Goal: Task Accomplishment & Management: Use online tool/utility

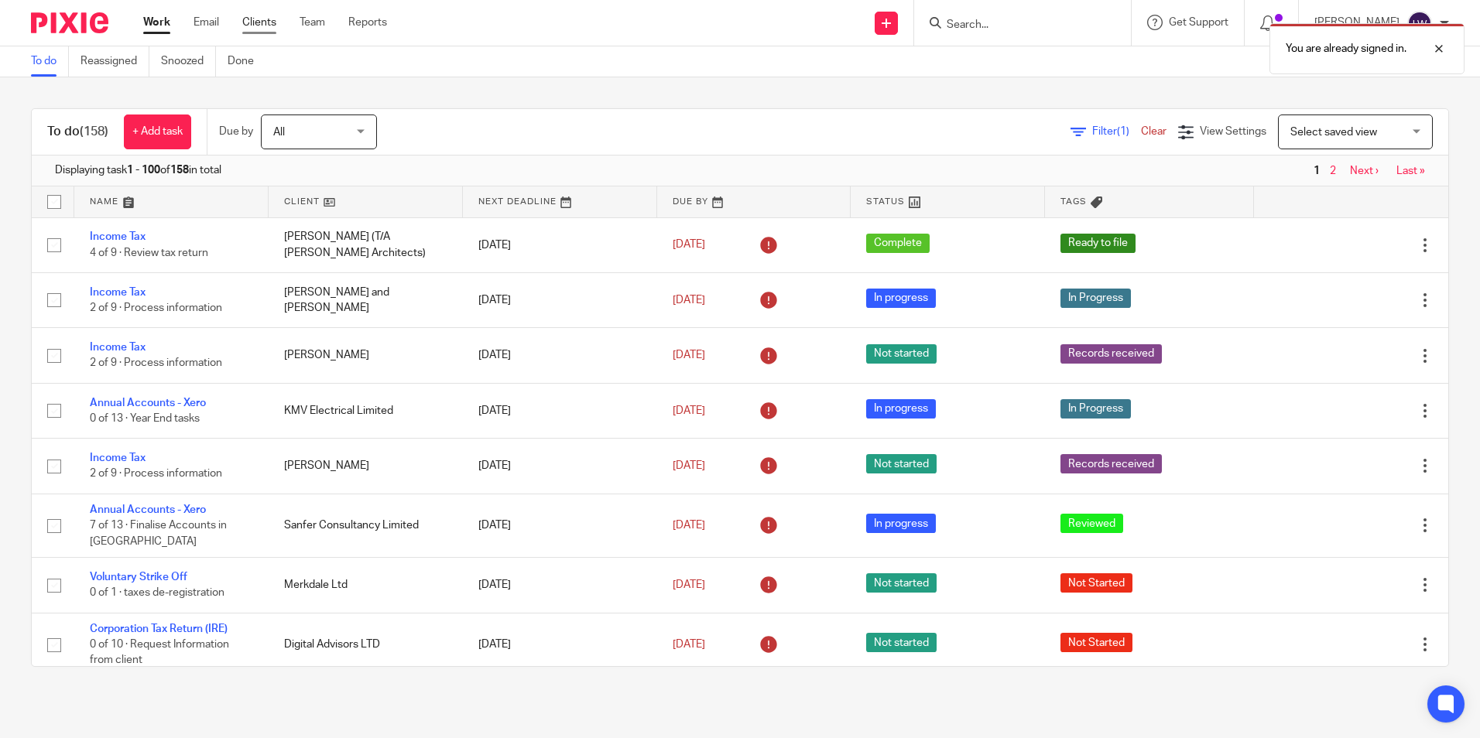
click at [255, 21] on link "Clients" at bounding box center [259, 22] width 34 height 15
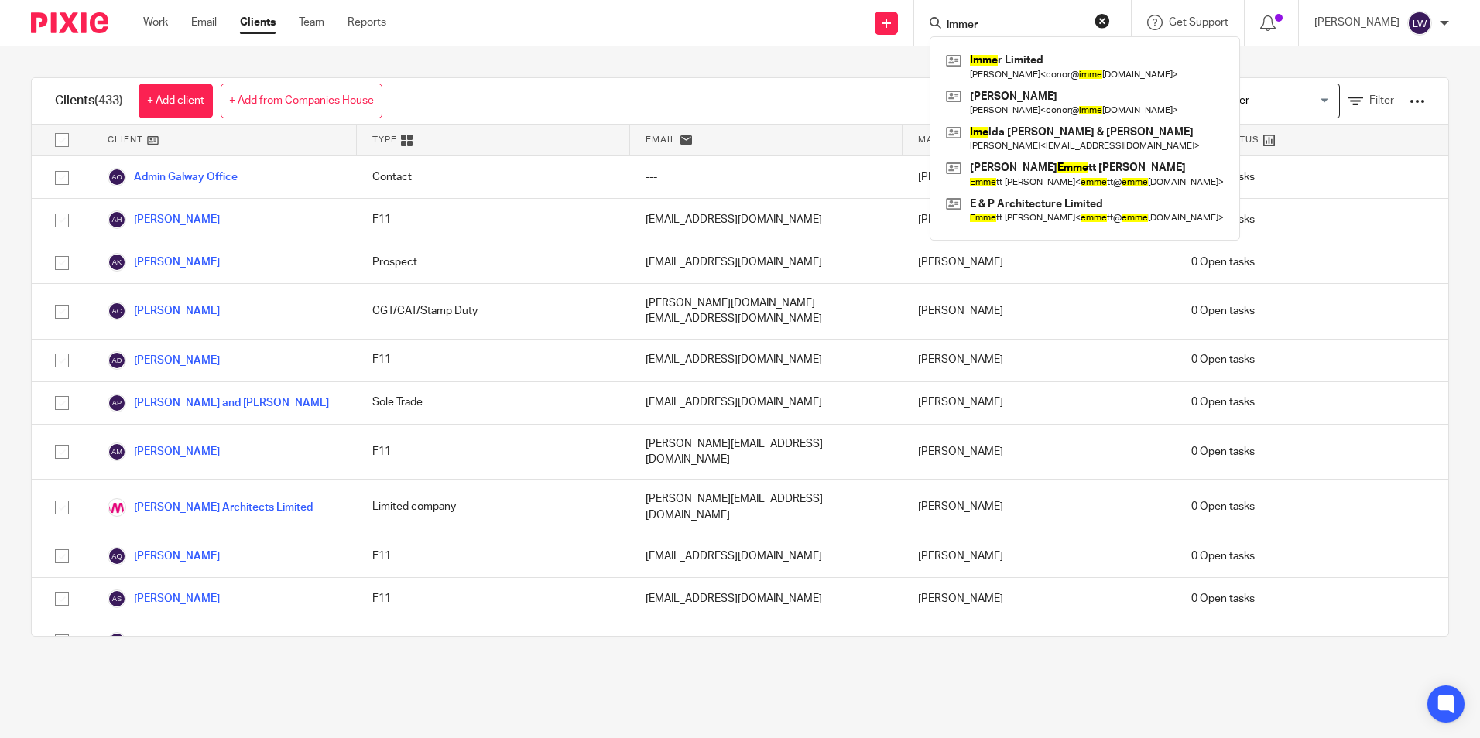
type input "immer"
click button "submit" at bounding box center [0, 0] width 0 height 0
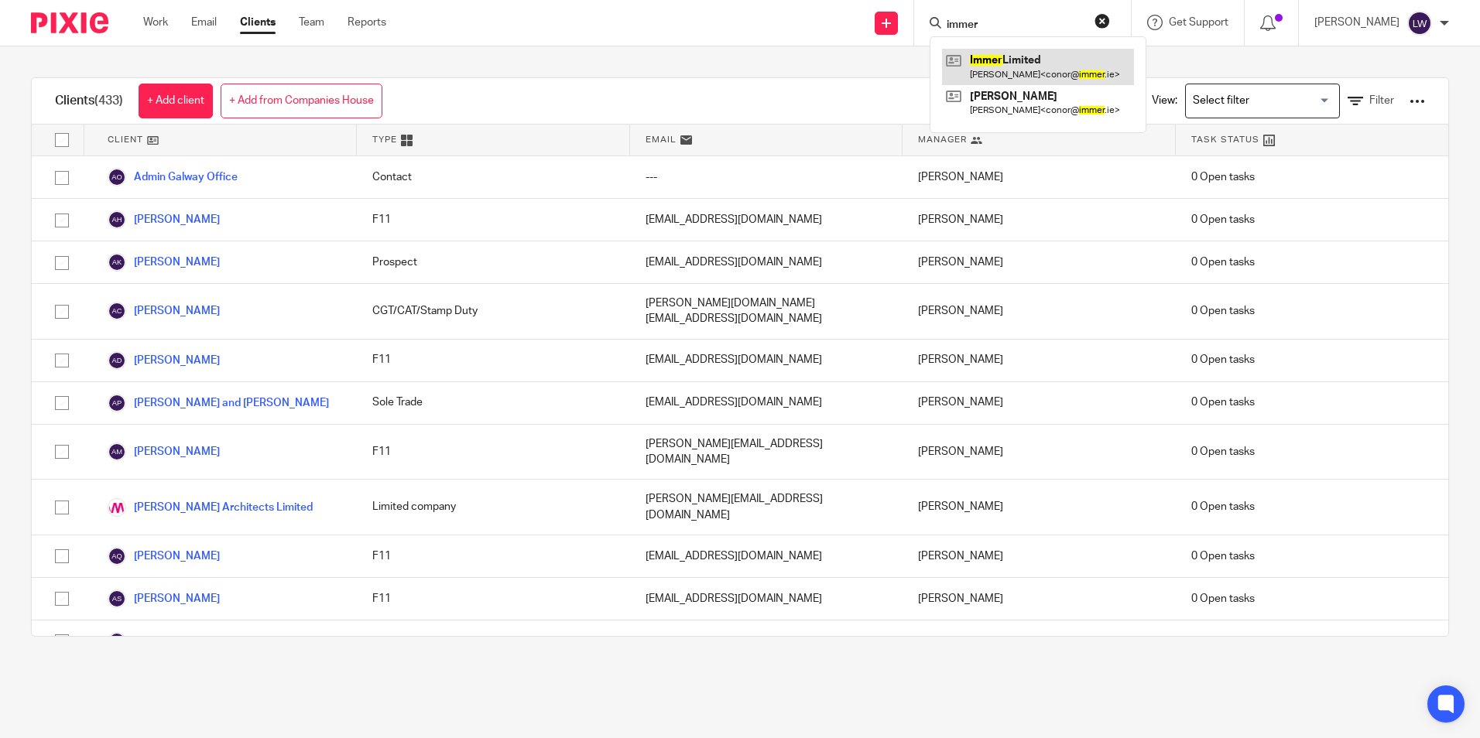
click at [1025, 73] on link at bounding box center [1038, 67] width 192 height 36
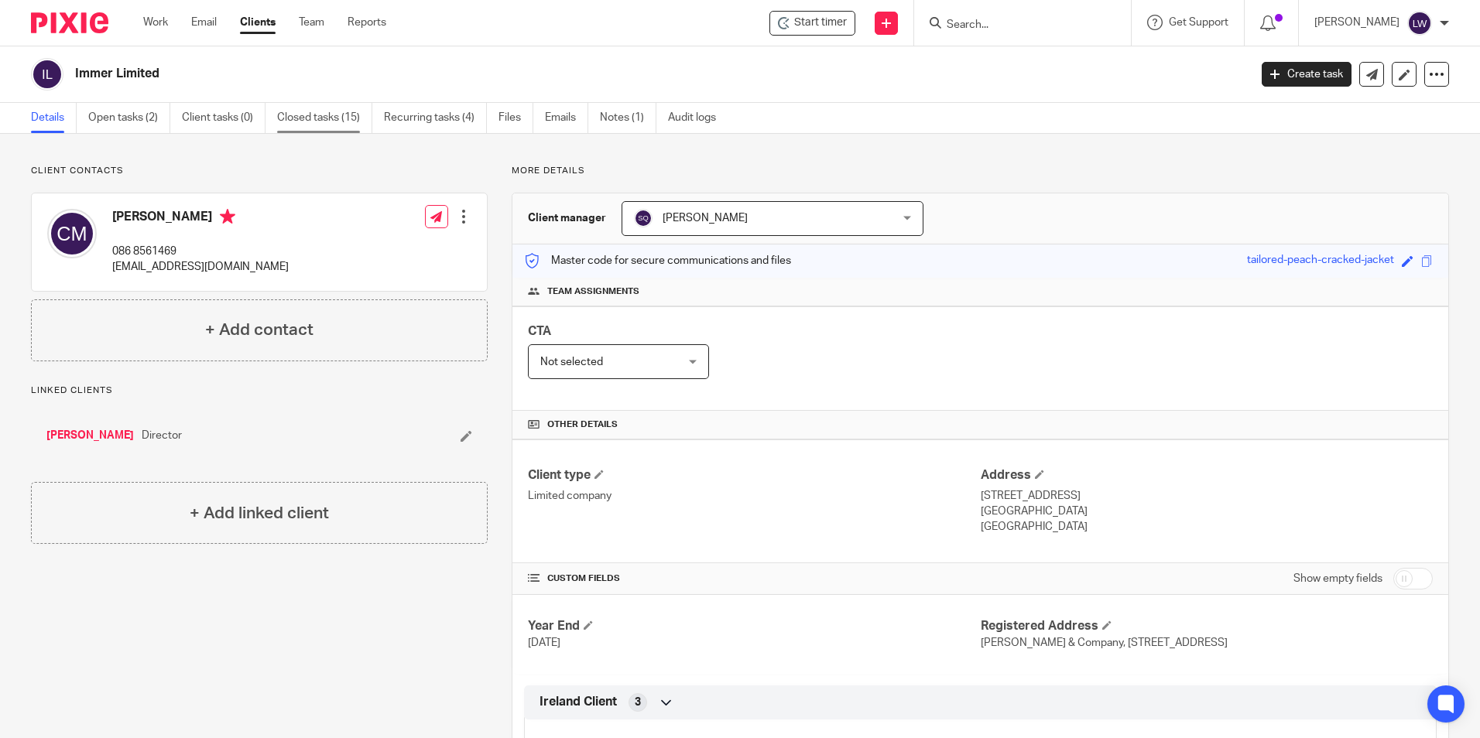
click at [323, 114] on link "Closed tasks (15)" at bounding box center [324, 118] width 95 height 30
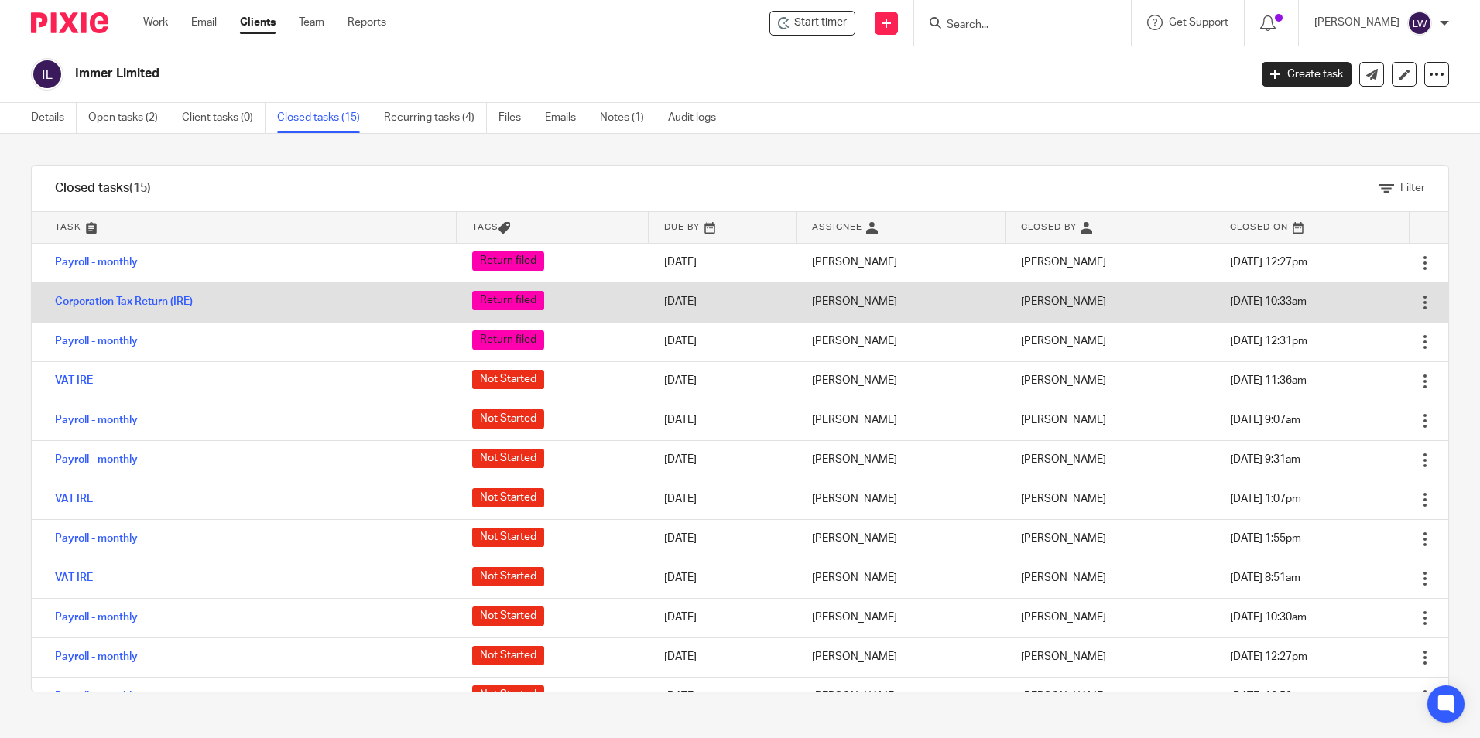
click at [149, 298] on link "Corporation Tax Return (IRE)" at bounding box center [124, 301] width 138 height 11
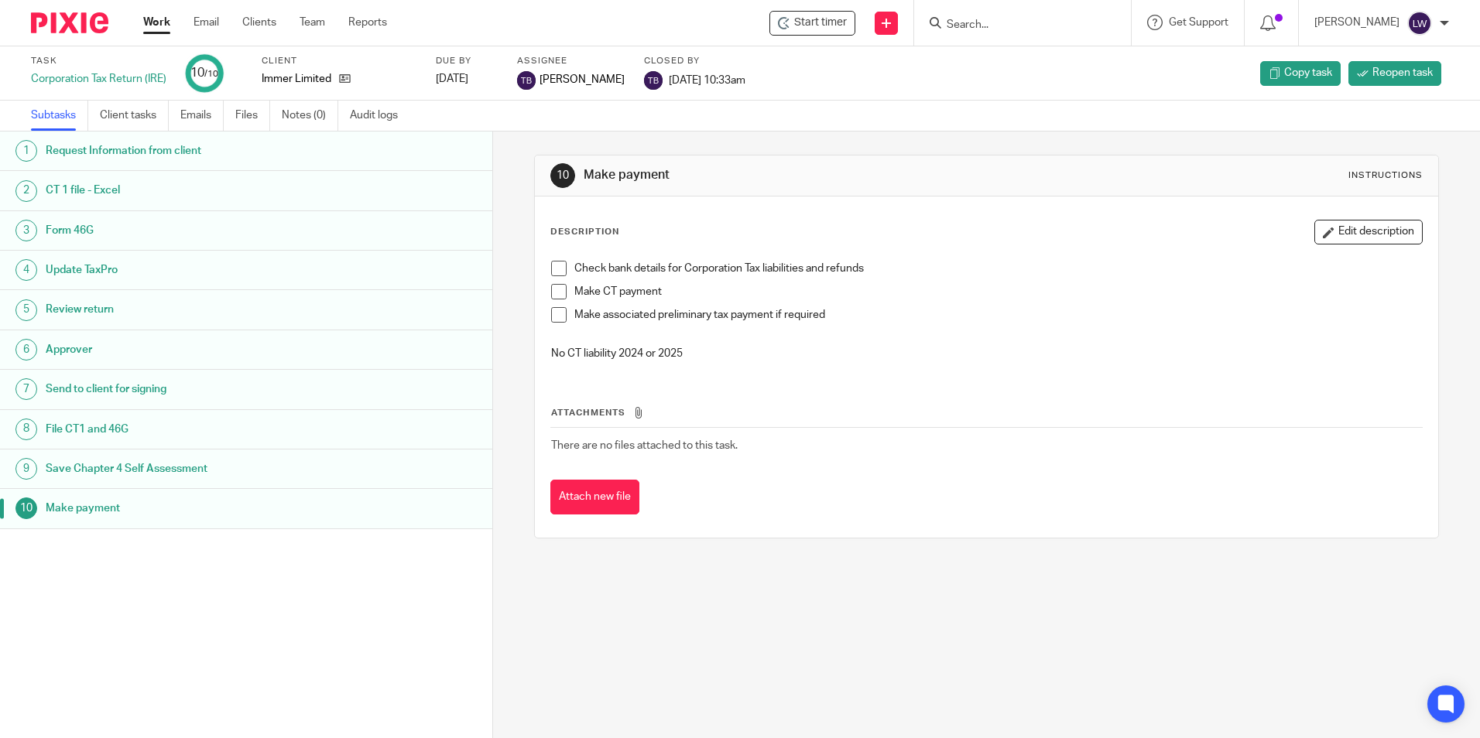
click at [142, 308] on h1 "Review return" at bounding box center [190, 309] width 288 height 23
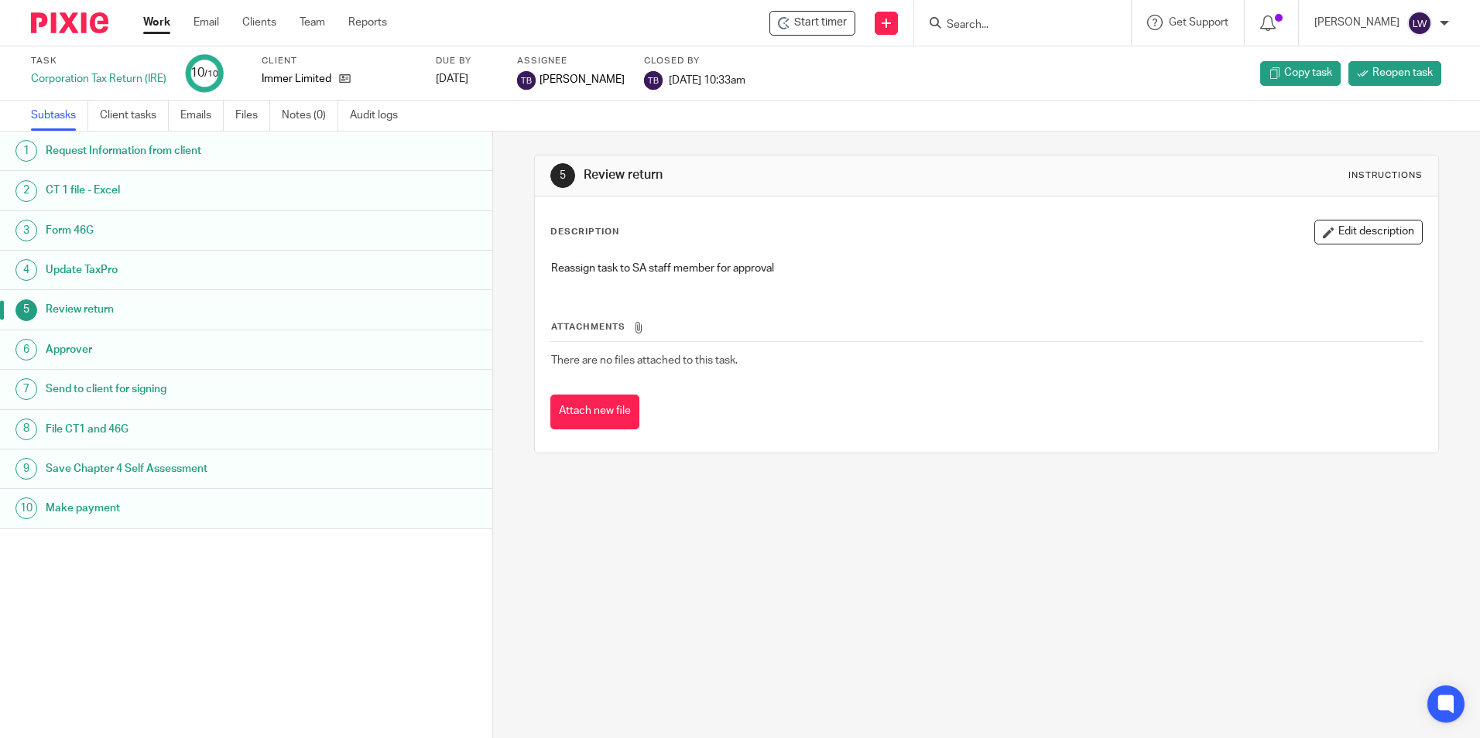
click at [312, 341] on h1 "Approver" at bounding box center [190, 349] width 288 height 23
